Goal: Task Accomplishment & Management: Complete application form

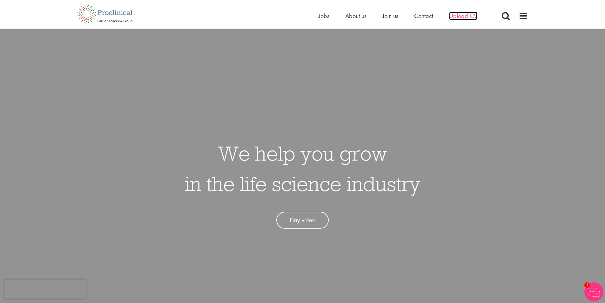
click at [456, 16] on span "Upload CV" at bounding box center [463, 16] width 28 height 8
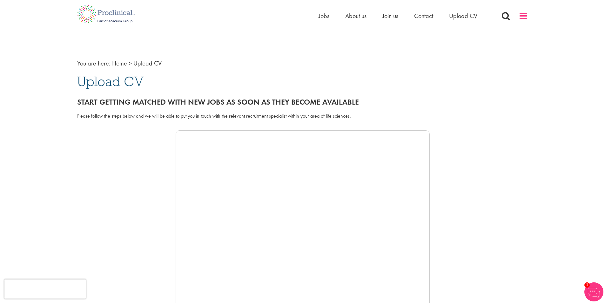
click at [522, 17] on span at bounding box center [524, 16] width 10 height 10
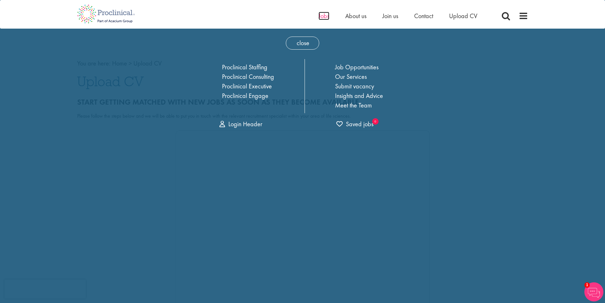
click at [324, 14] on span "Jobs" at bounding box center [324, 16] width 11 height 8
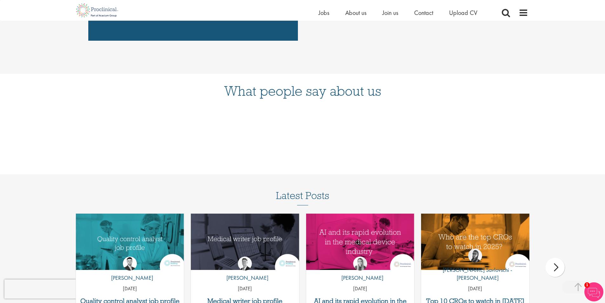
scroll to position [717, 0]
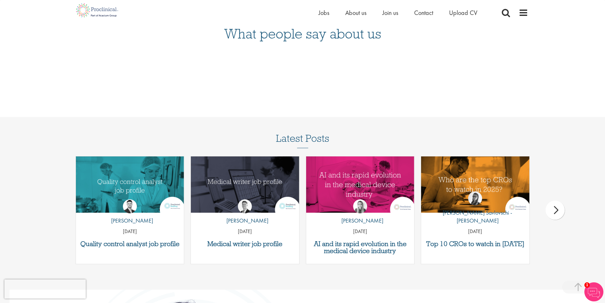
click at [555, 210] on div "next" at bounding box center [555, 209] width 19 height 19
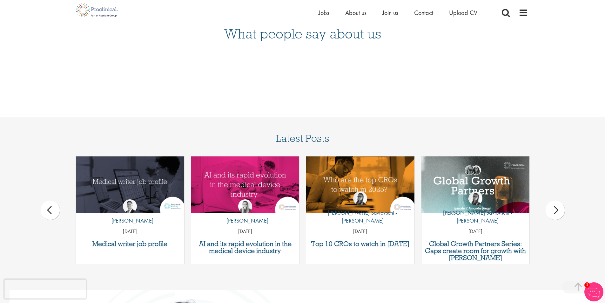
click at [555, 210] on div "next" at bounding box center [555, 209] width 19 height 19
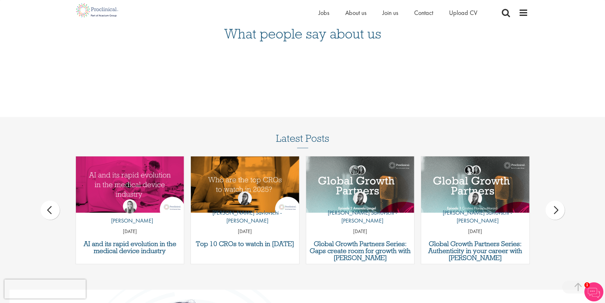
click at [555, 210] on div "next" at bounding box center [555, 209] width 19 height 19
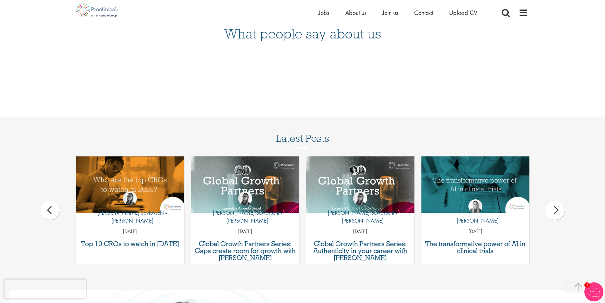
click at [555, 210] on div "next" at bounding box center [555, 209] width 19 height 19
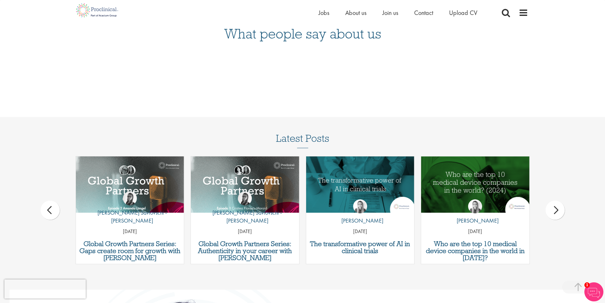
click at [555, 210] on div "next" at bounding box center [555, 209] width 19 height 19
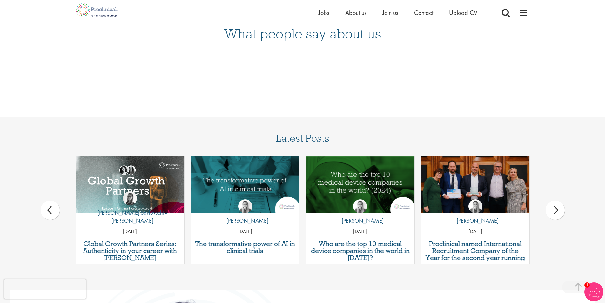
click at [555, 210] on div "next" at bounding box center [555, 209] width 19 height 19
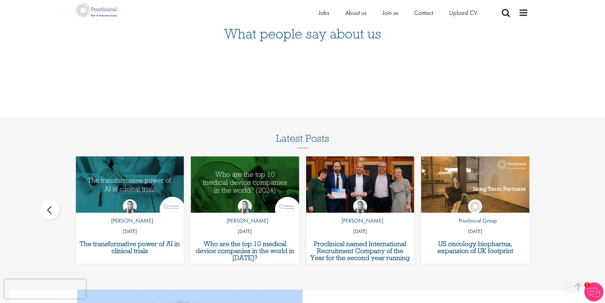
click at [555, 210] on div "Latest Posts Quality control analyst job profile by Joshua Godden 14 Aug 25 Med…" at bounding box center [302, 202] width 605 height 138
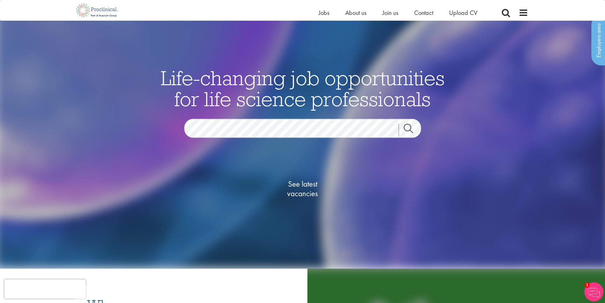
scroll to position [18, 0]
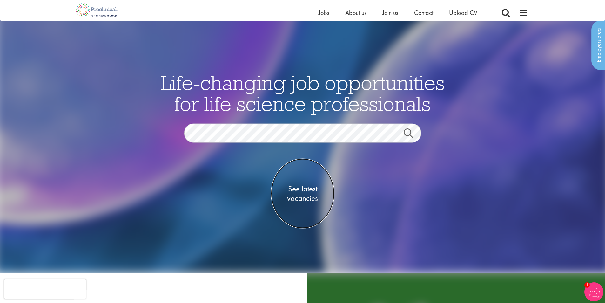
click at [311, 194] on span "See latest vacancies" at bounding box center [303, 193] width 64 height 19
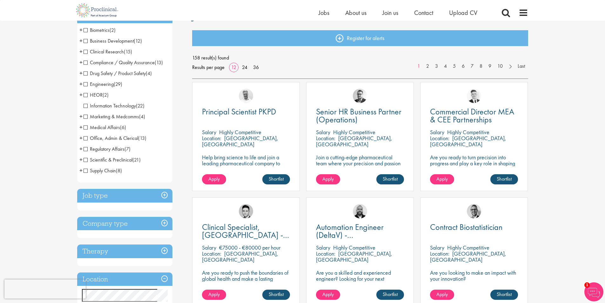
scroll to position [64, 0]
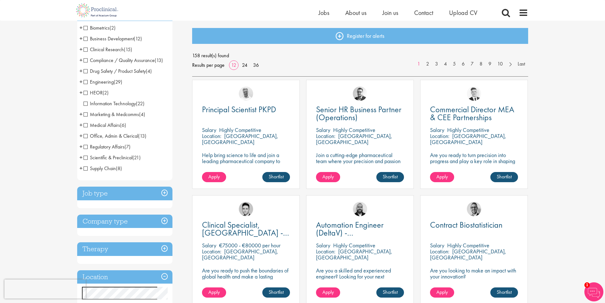
click at [262, 65] on div "158 result(s) found Results per page 12 24 36 1 2 3 4 5 6 7 8 9 10 Last" at bounding box center [360, 60] width 336 height 19
click at [256, 66] on link "36" at bounding box center [256, 65] width 10 height 7
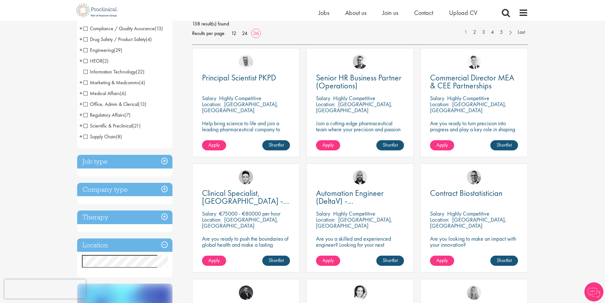
click at [129, 191] on h3 "Company type" at bounding box center [124, 190] width 95 height 14
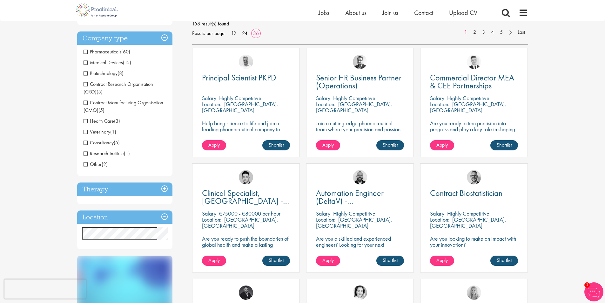
click at [128, 188] on h3 "Therapy" at bounding box center [124, 189] width 95 height 14
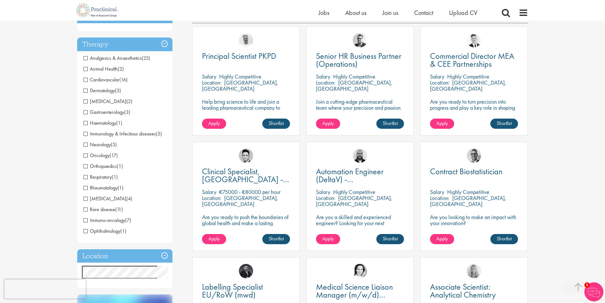
scroll to position [127, 0]
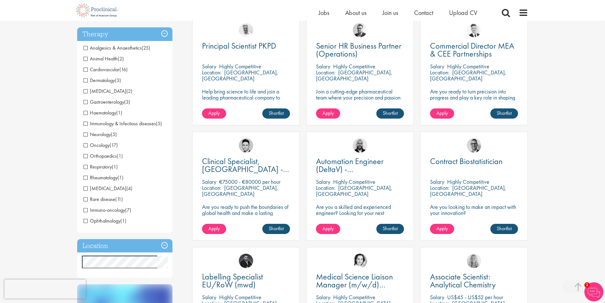
click at [128, 241] on h3 "Location" at bounding box center [124, 246] width 95 height 14
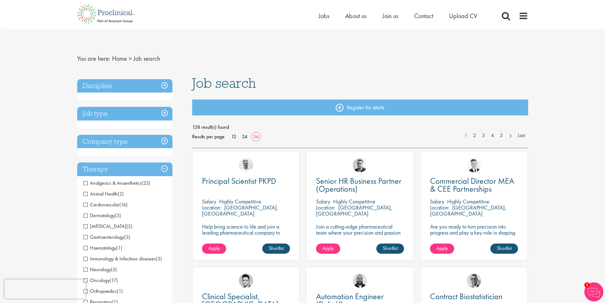
click at [125, 145] on h3 "Company type" at bounding box center [124, 142] width 95 height 14
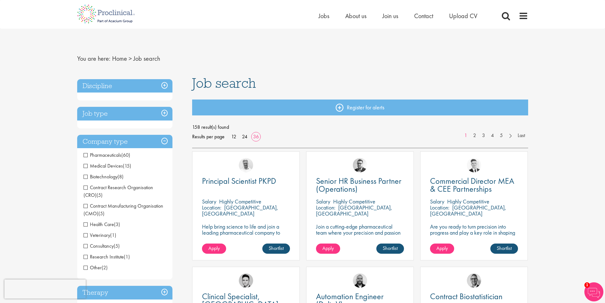
click at [128, 110] on h3 "Job type" at bounding box center [124, 114] width 95 height 14
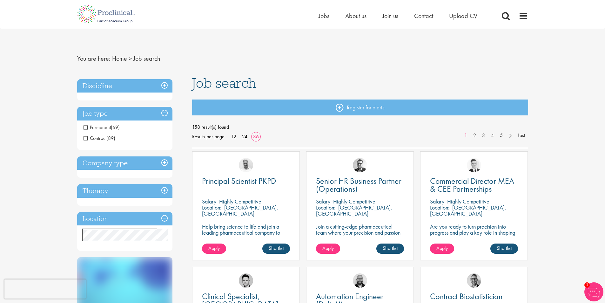
click at [135, 87] on h3 "Discipline" at bounding box center [124, 86] width 95 height 14
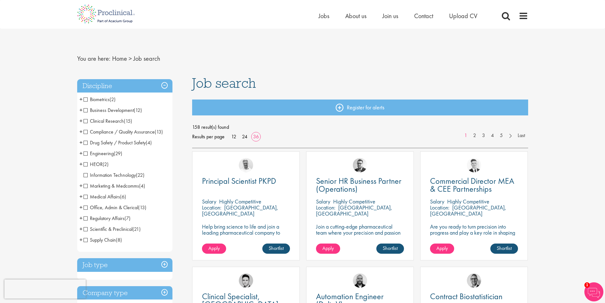
click at [80, 121] on span "+" at bounding box center [80, 121] width 3 height 10
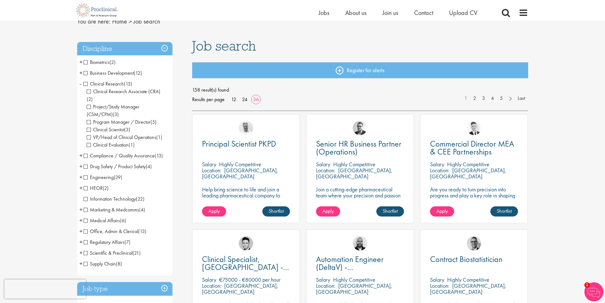
scroll to position [64, 0]
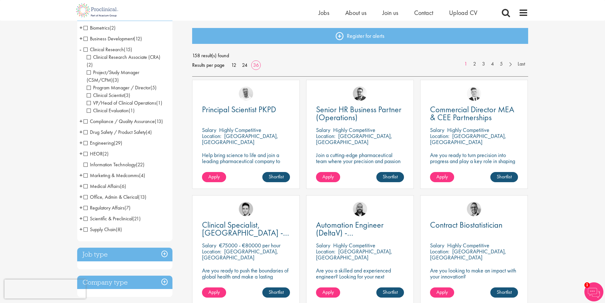
click at [82, 127] on span "+" at bounding box center [80, 132] width 3 height 10
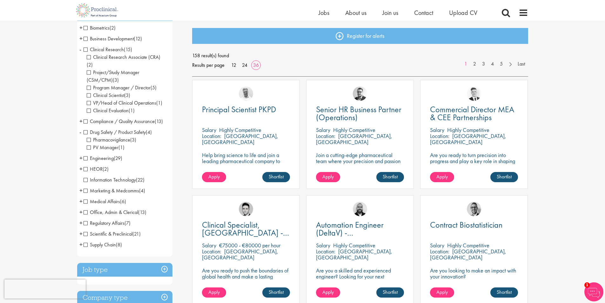
click at [82, 127] on li "Drug Safety / Product Safety (4) - + Pharmacovigilance (3) PV Manager (1)" at bounding box center [124, 140] width 95 height 26
click at [80, 196] on span "+" at bounding box center [80, 201] width 3 height 10
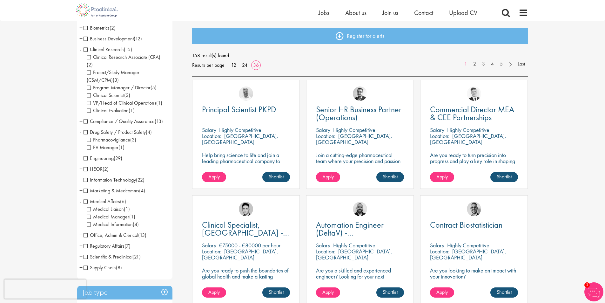
click at [80, 196] on span "-" at bounding box center [80, 201] width 2 height 10
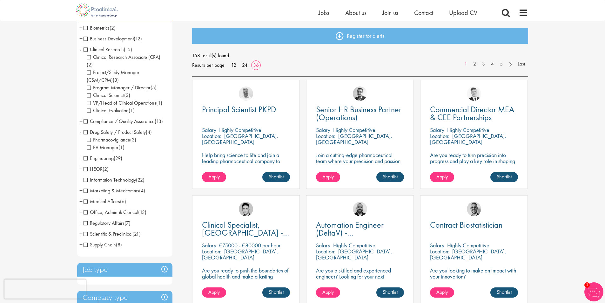
click at [81, 218] on span "+" at bounding box center [80, 223] width 3 height 10
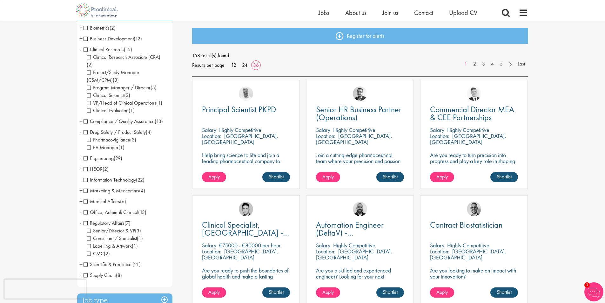
click at [81, 218] on li "Regulatory Affairs (7) - + Senior/Director & VP (3) Consultant / Specialist (1)…" at bounding box center [124, 238] width 95 height 41
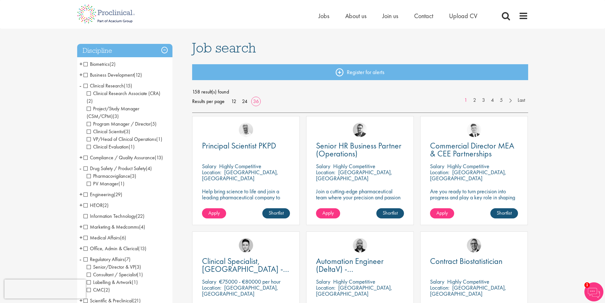
scroll to position [0, 0]
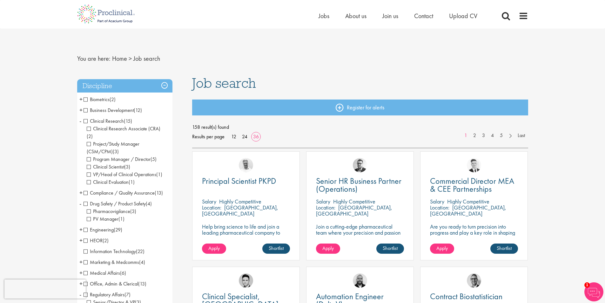
click at [81, 109] on span "+" at bounding box center [80, 110] width 3 height 10
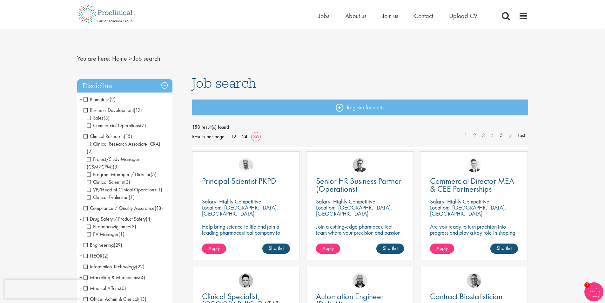
click at [80, 101] on span "+" at bounding box center [80, 99] width 3 height 10
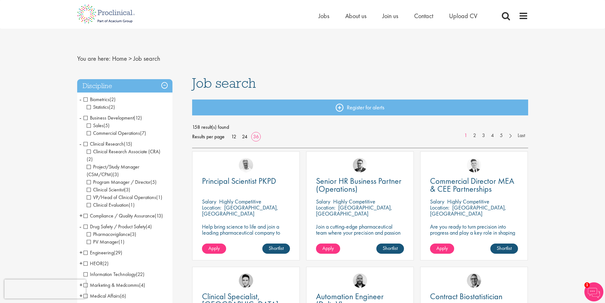
click at [81, 211] on span "+" at bounding box center [80, 216] width 3 height 10
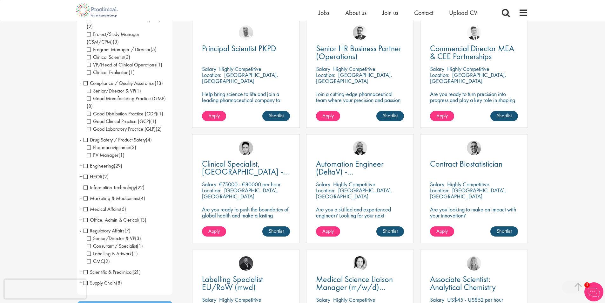
scroll to position [127, 0]
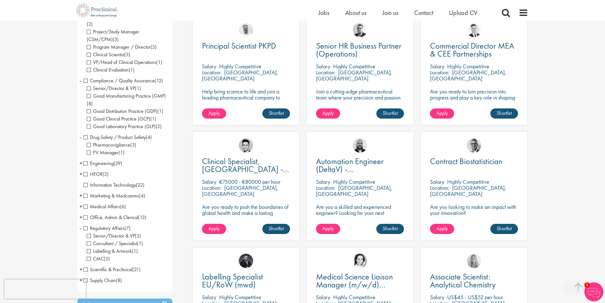
click at [82, 201] on span "+" at bounding box center [80, 206] width 3 height 10
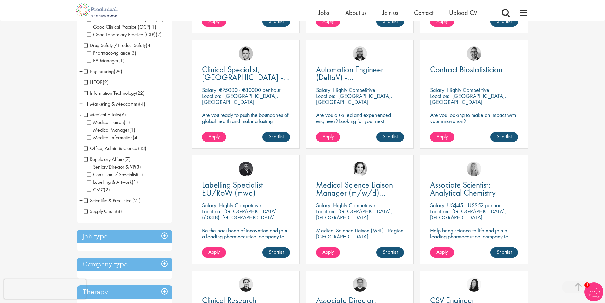
scroll to position [222, 0]
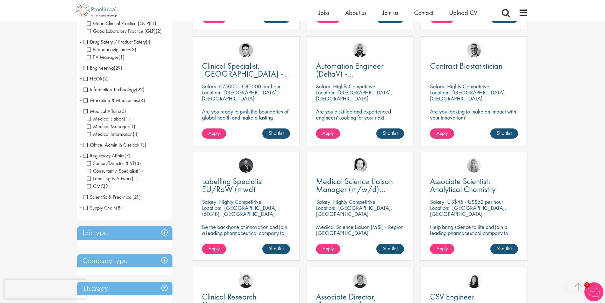
click at [81, 192] on span "+" at bounding box center [80, 197] width 3 height 10
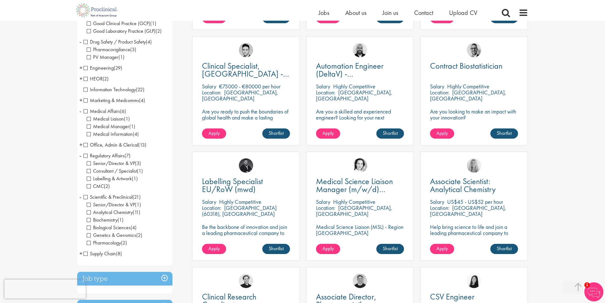
click at [80, 248] on span "+" at bounding box center [80, 253] width 3 height 10
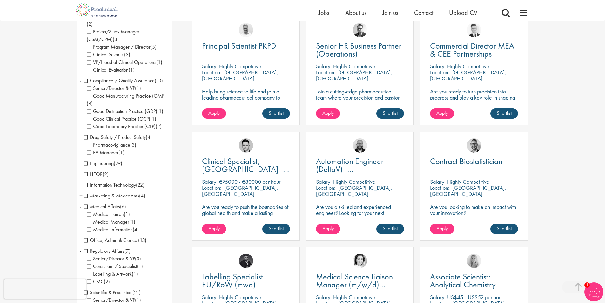
scroll to position [0, 0]
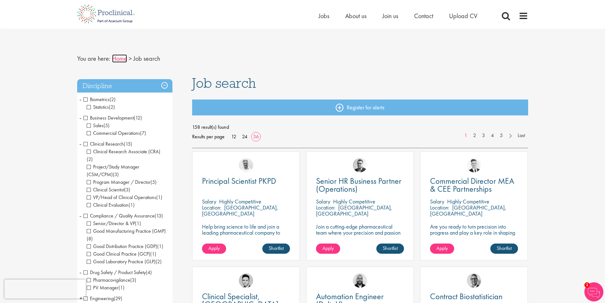
click at [122, 59] on link "Home" at bounding box center [119, 58] width 15 height 8
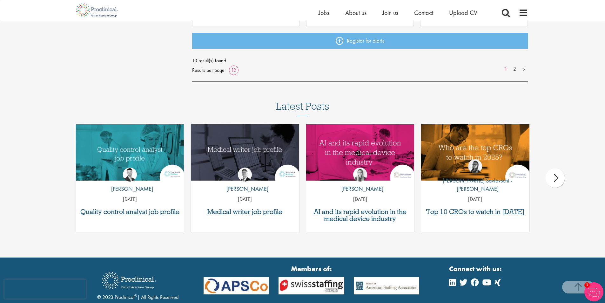
scroll to position [445, 0]
click at [460, 11] on span "Upload CV" at bounding box center [463, 13] width 28 height 8
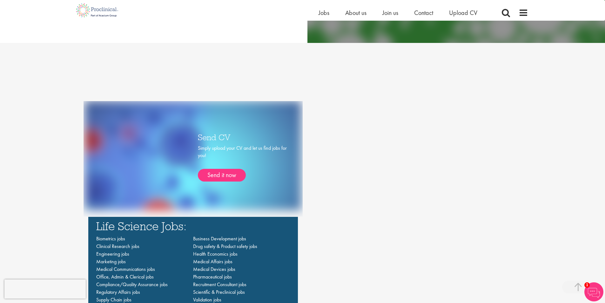
scroll to position [413, 0]
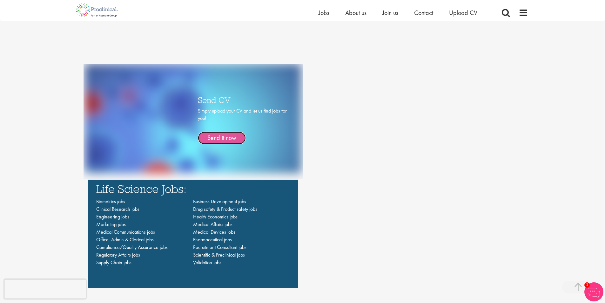
click at [222, 137] on link "Send it now" at bounding box center [222, 138] width 48 height 13
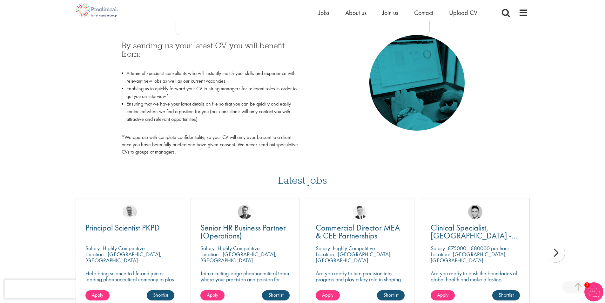
scroll to position [159, 0]
